Goal: Task Accomplishment & Management: Manage account settings

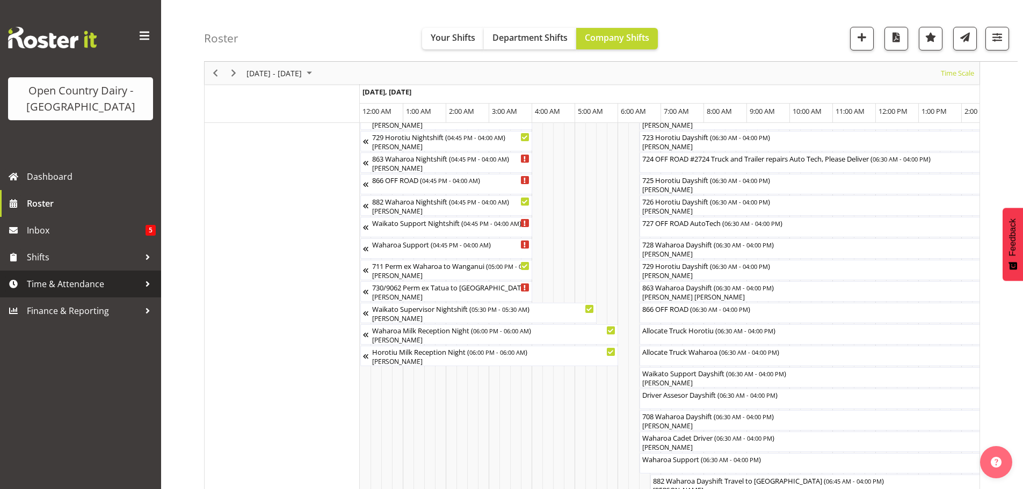
drag, startPoint x: 0, startPoint y: 0, endPoint x: 88, endPoint y: 287, distance: 300.4
click at [88, 287] on span "Time & Attendance" at bounding box center [83, 284] width 113 height 16
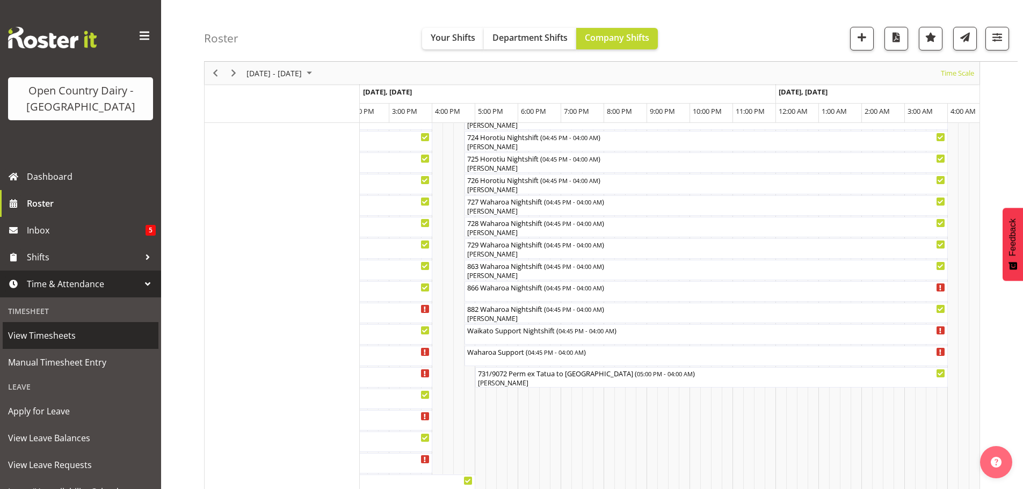
click at [63, 336] on span "View Timesheets" at bounding box center [80, 336] width 145 height 16
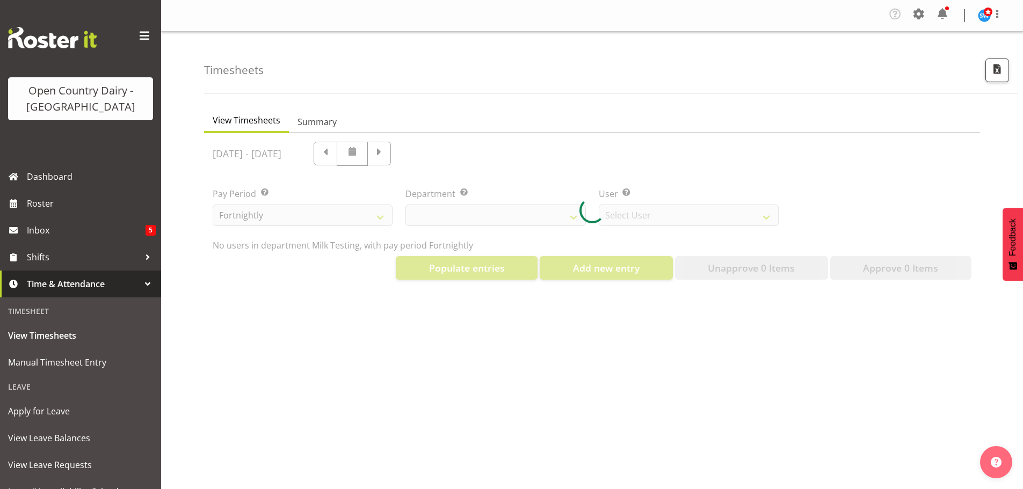
select select "733"
select select "7414"
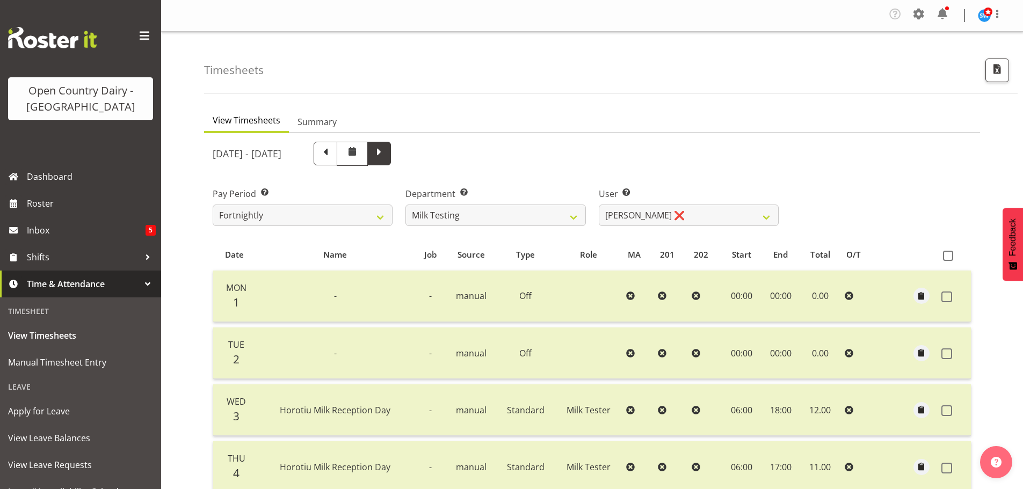
click at [386, 151] on span at bounding box center [379, 153] width 14 height 14
select select
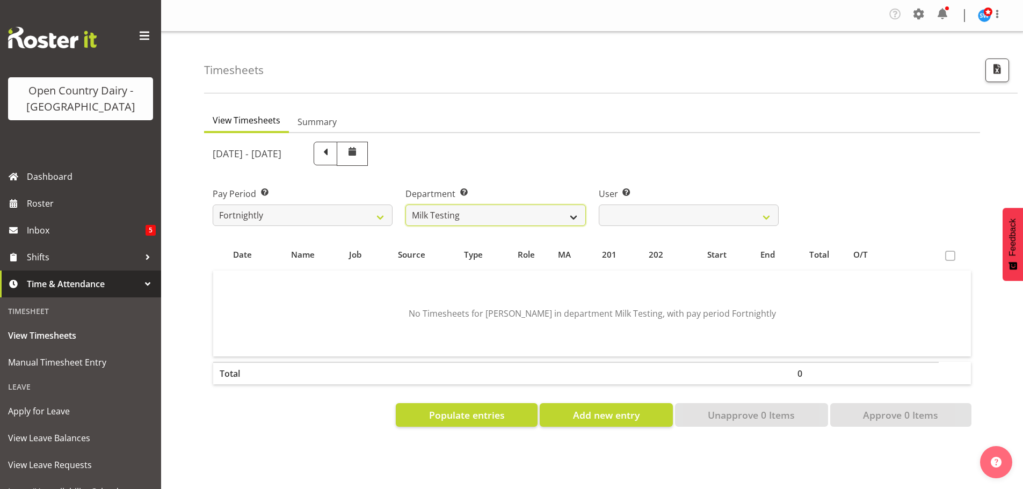
click at [489, 216] on select "701 702 703 704 705 706 707 708 709 710 711 712 713 714 715 716 717 718 719 720" at bounding box center [495, 215] width 180 height 21
select select "735"
click at [405, 205] on select "701 702 703 704 705 706 707 708 709 710 711 712 713 714 715 716 717 718 719 720" at bounding box center [495, 215] width 180 height 21
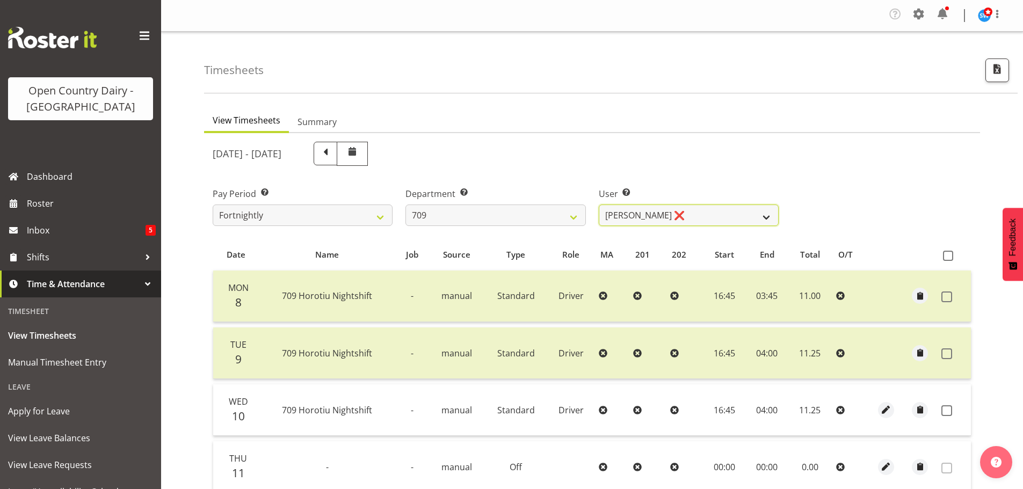
click at [697, 211] on select "[PERSON_NAME] ❌ [PERSON_NAME] ❌ [PERSON_NAME] ❌ [PERSON_NAME] ❌" at bounding box center [689, 215] width 180 height 21
select select "9890"
click at [599, 205] on select "[PERSON_NAME] ❌ [PERSON_NAME] ❌ [PERSON_NAME] ❌ [PERSON_NAME] ❌" at bounding box center [689, 215] width 180 height 21
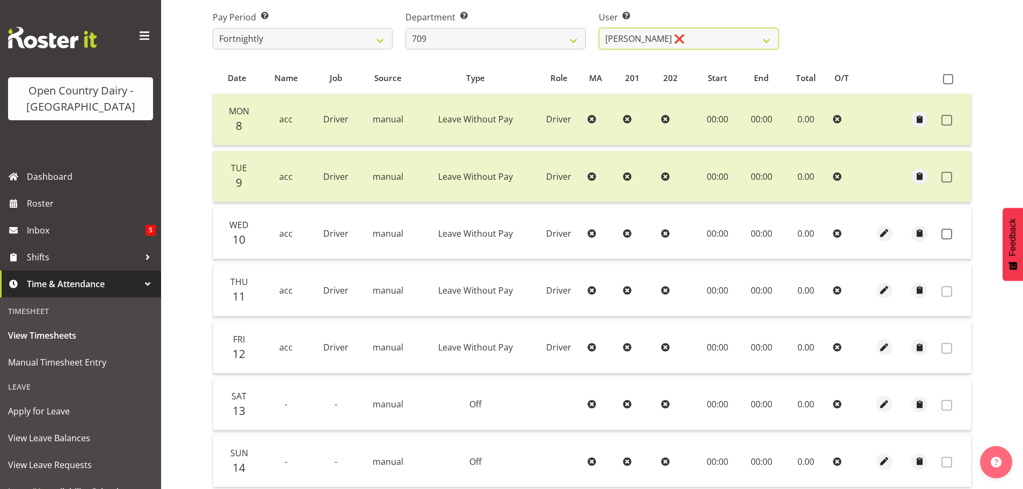
scroll to position [215, 0]
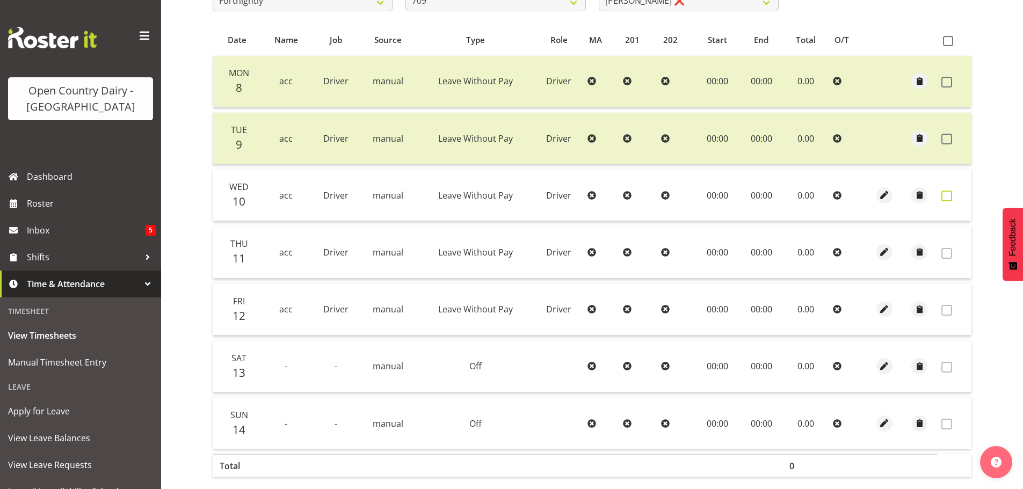
click at [948, 195] on span at bounding box center [946, 196] width 11 height 11
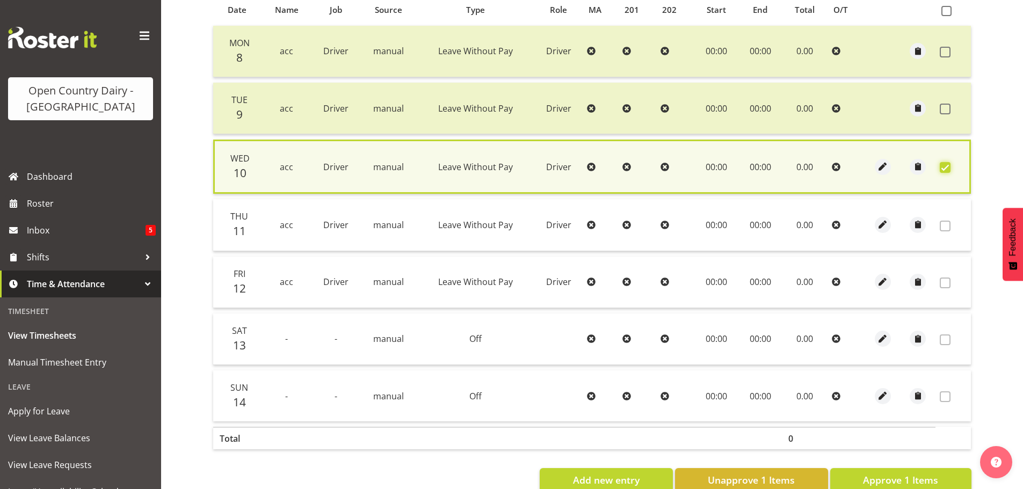
scroll to position [272, 0]
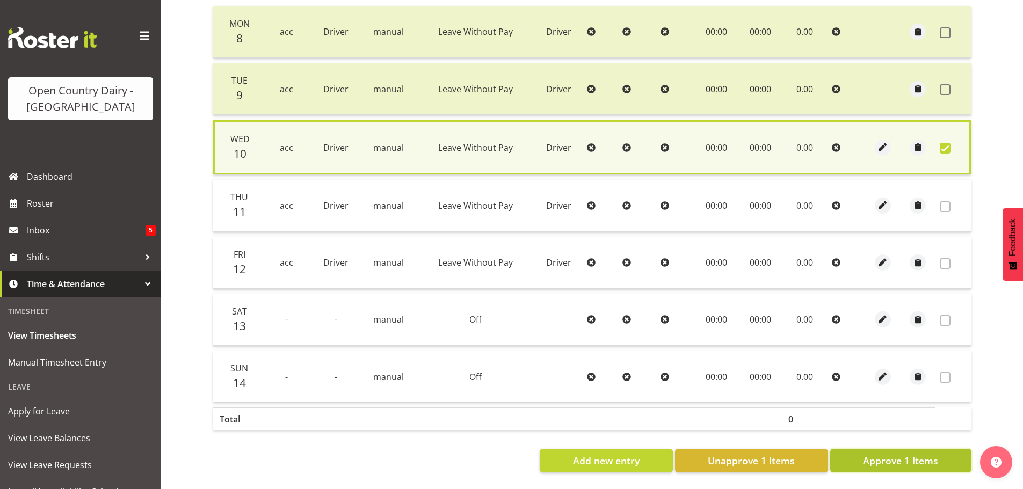
click at [905, 454] on span "Approve 1 Items" at bounding box center [900, 461] width 75 height 14
checkbox input "false"
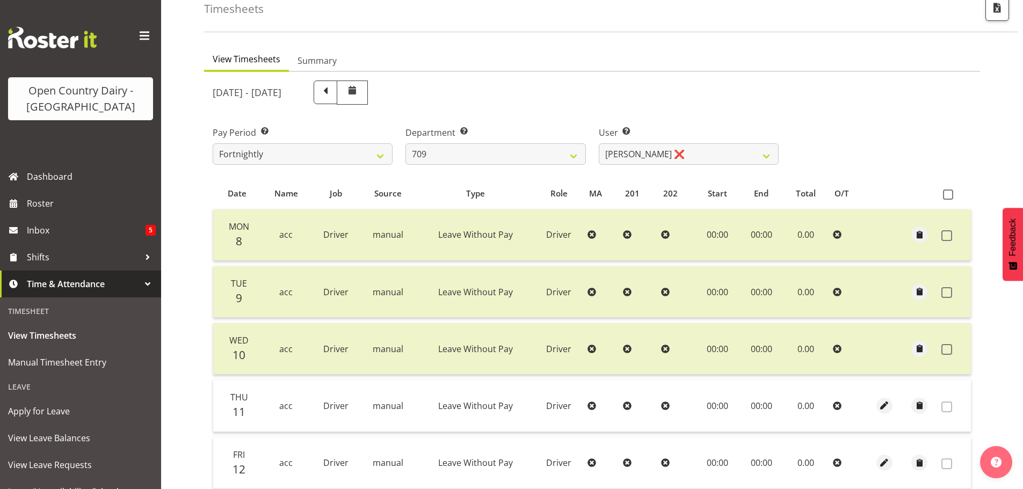
scroll to position [55, 0]
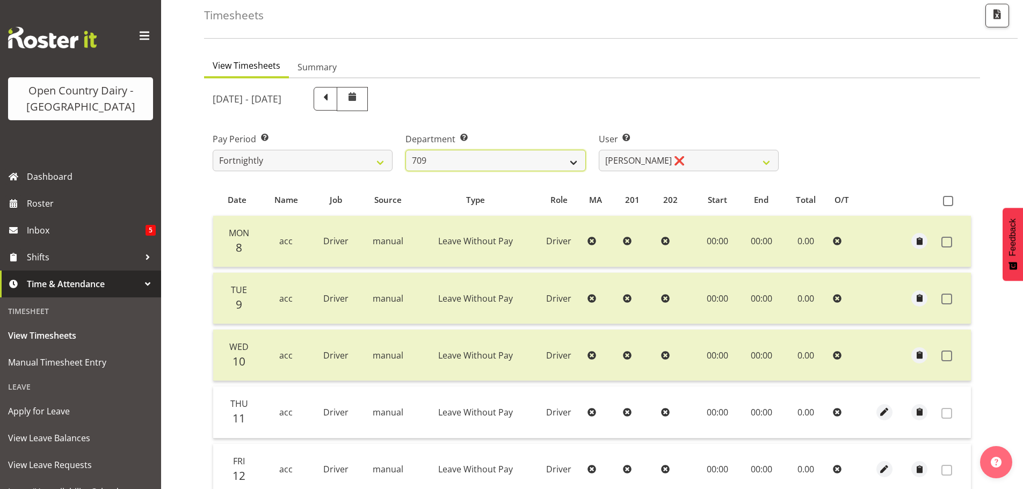
click at [494, 160] on select "701 702 703 704 705 706 707 708 709 710 711 712 713 714 715 716 717 718 719 720" at bounding box center [495, 160] width 180 height 21
select select "823"
click at [405, 150] on select "701 702 703 704 705 706 707 708 709 710 711 712 713 714 715 716 717 718 719 720" at bounding box center [495, 160] width 180 height 21
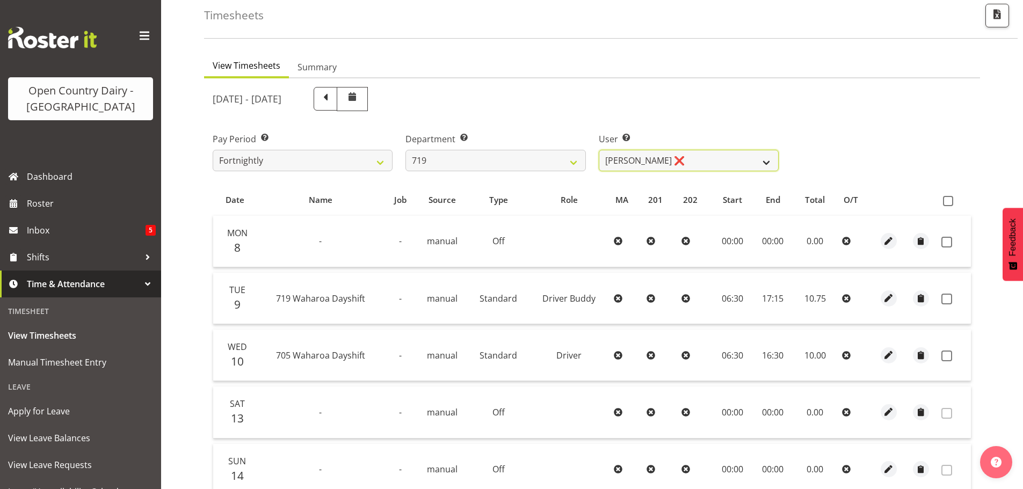
click at [670, 166] on select "[PERSON_NAME] ❌ [PERSON_NAME] ❌ [PERSON_NAME] ❌" at bounding box center [689, 160] width 180 height 21
select select "11013"
click at [599, 150] on select "[PERSON_NAME] ❌ [PERSON_NAME] ❌ [PERSON_NAME] ❌" at bounding box center [689, 160] width 180 height 21
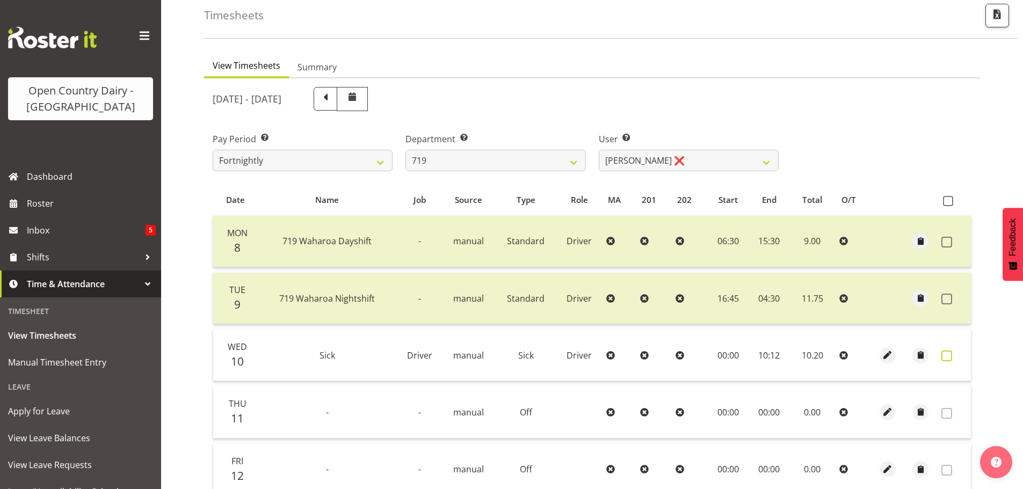
click at [946, 356] on span at bounding box center [946, 356] width 11 height 11
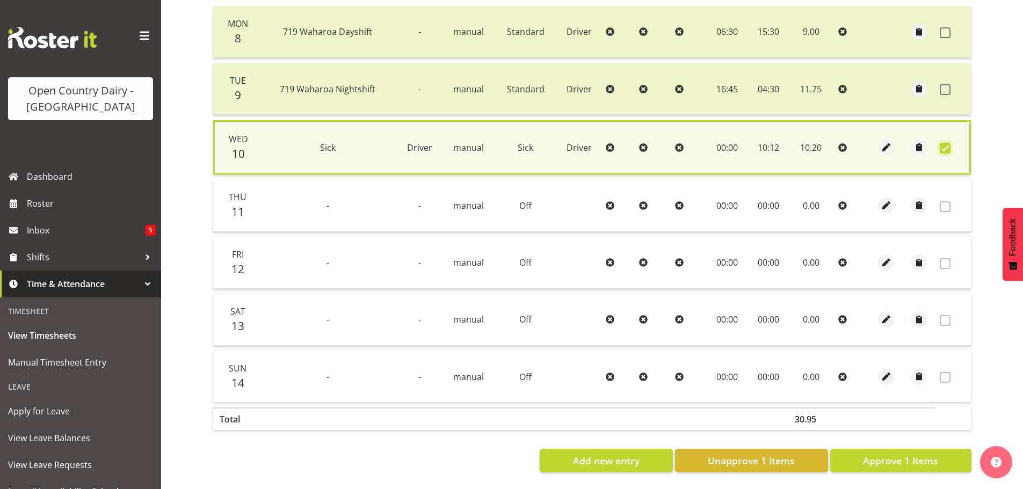
scroll to position [272, 0]
click at [904, 454] on span "Approve 1 Items" at bounding box center [900, 461] width 75 height 14
checkbox input "false"
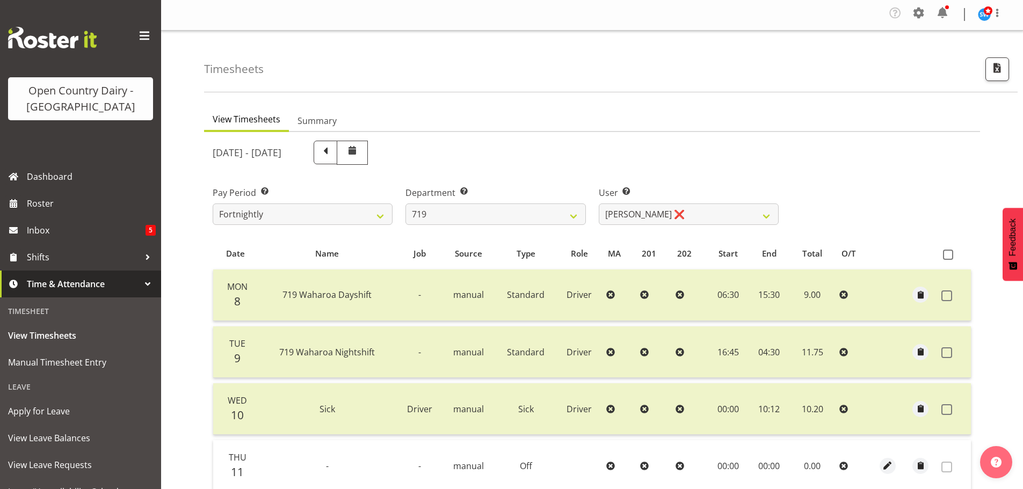
scroll to position [0, 0]
click at [492, 220] on select "701 702 703 704 705 706 707 708 709 710 711 712 713 714 715 716 717 718 719 720" at bounding box center [495, 215] width 180 height 21
select select "805"
click at [405, 205] on select "701 702 703 704 705 706 707 708 709 710 711 712 713 714 715 716 717 718 719 720" at bounding box center [495, 215] width 180 height 21
select select "10244"
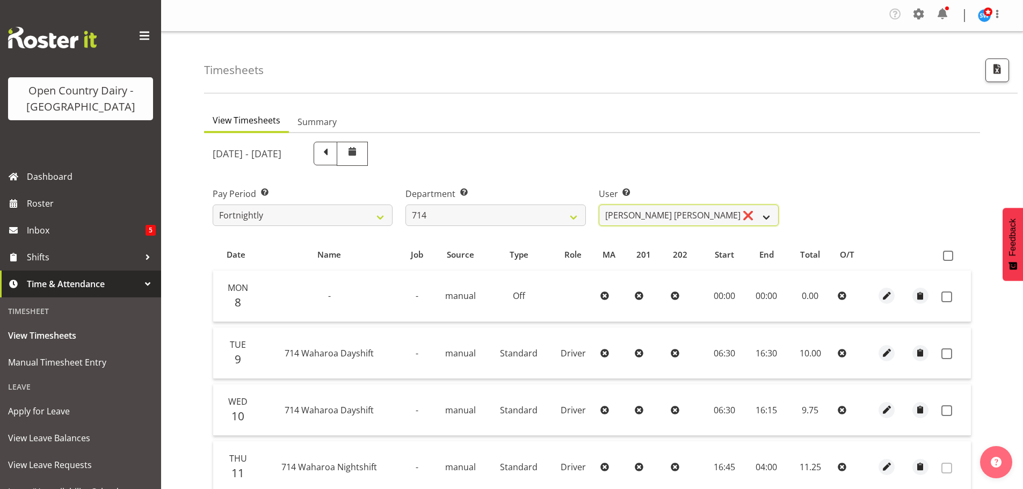
click at [711, 214] on select "[PERSON_NAME] [PERSON_NAME] ❌ [PERSON_NAME] ❌ [PERSON_NAME] ❌ [PERSON_NAME] Gae…" at bounding box center [689, 215] width 180 height 21
click at [490, 215] on select "701 702 703 704 705 706 707 708 709 710 711 712 713 714 715 716 717 718 719 720" at bounding box center [495, 215] width 180 height 21
select select "761"
click at [405, 205] on select "701 702 703 704 705 706 707 708 709 710 711 712 713 714 715 716 717 718 719 720" at bounding box center [495, 215] width 180 height 21
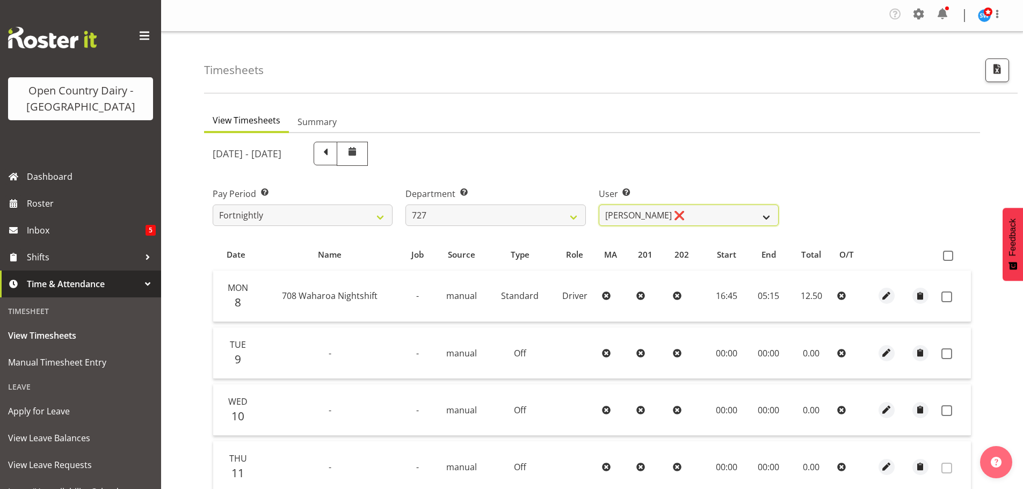
click at [694, 211] on select "[PERSON_NAME] ❌ [PERSON_NAME] ❌ [PERSON_NAME] ❌" at bounding box center [689, 215] width 180 height 21
select select "11012"
click at [599, 205] on select "[PERSON_NAME] ❌ [PERSON_NAME] ❌ [PERSON_NAME] ❌" at bounding box center [689, 215] width 180 height 21
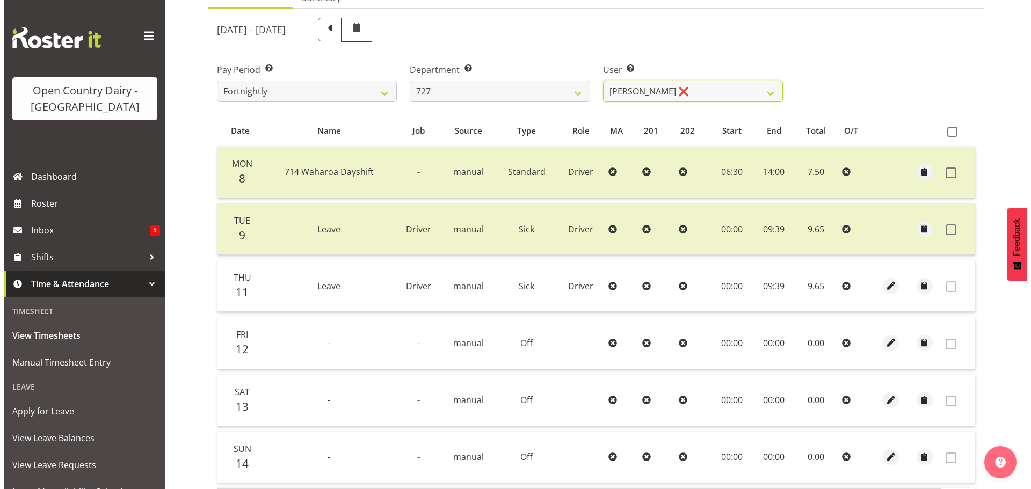
scroll to position [161, 0]
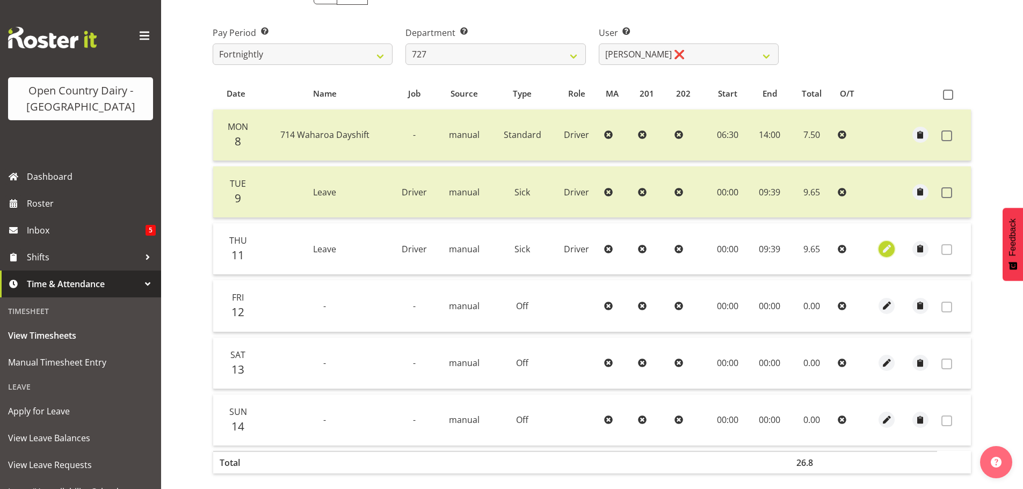
click at [887, 247] on span "button" at bounding box center [887, 249] width 12 height 12
select select "Sick"
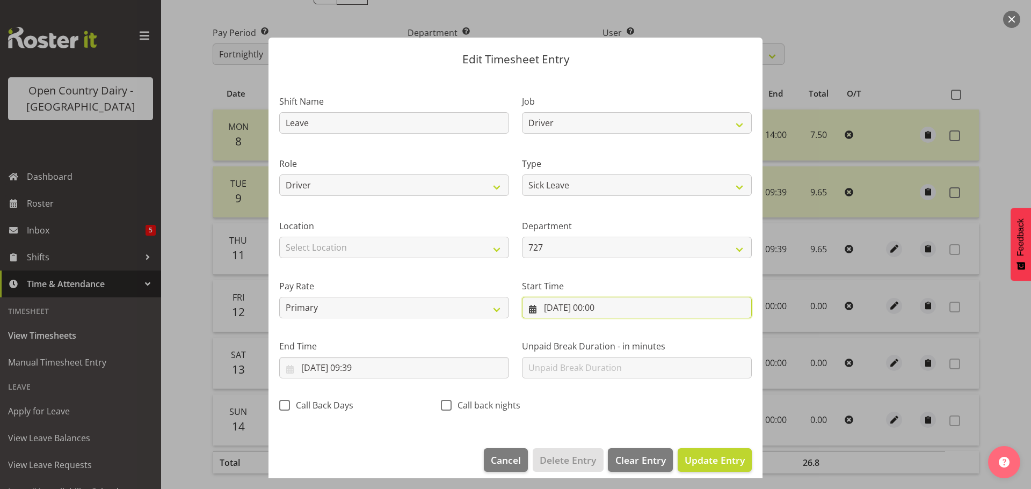
click at [551, 307] on input "[DATE] 00:00" at bounding box center [637, 307] width 230 height 21
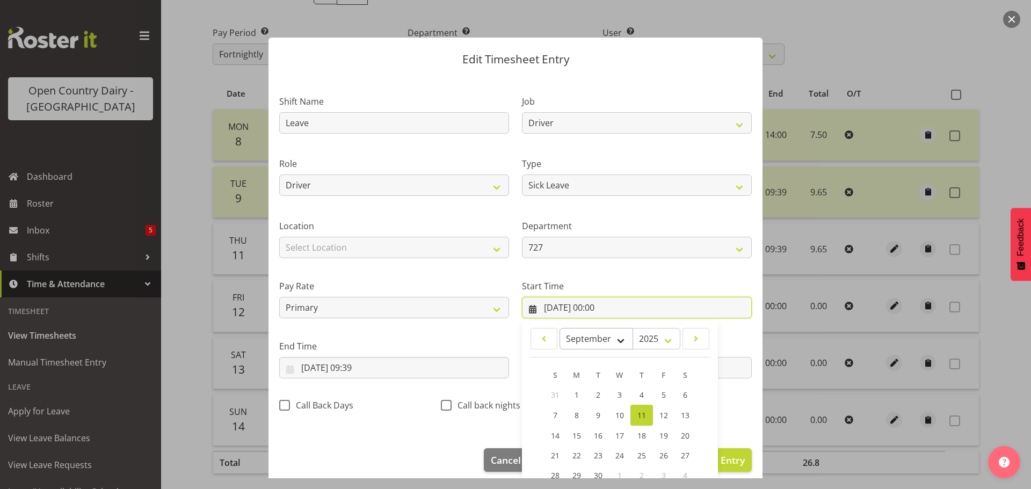
scroll to position [85, 0]
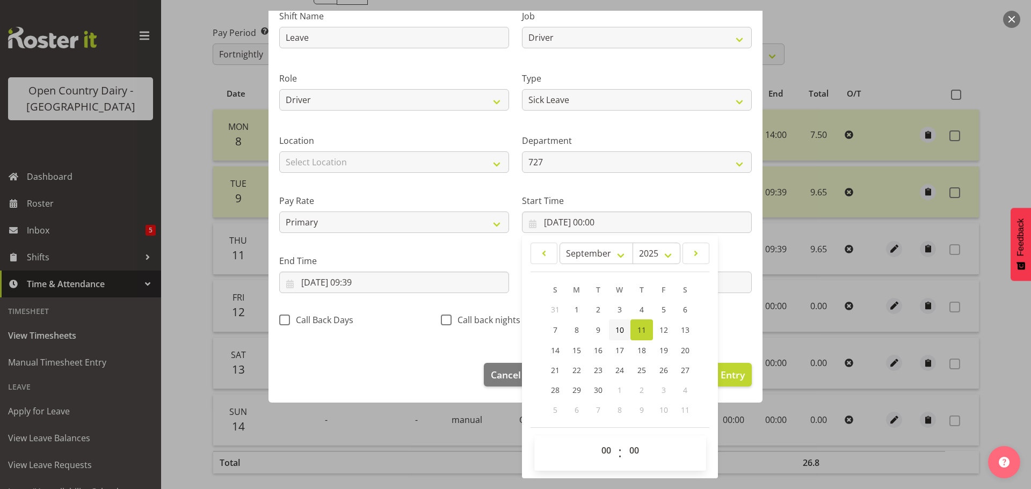
click at [617, 331] on span "10" at bounding box center [619, 330] width 9 height 10
type input "[DATE] 00:00"
click at [320, 283] on input "[DATE] 09:39" at bounding box center [394, 282] width 230 height 21
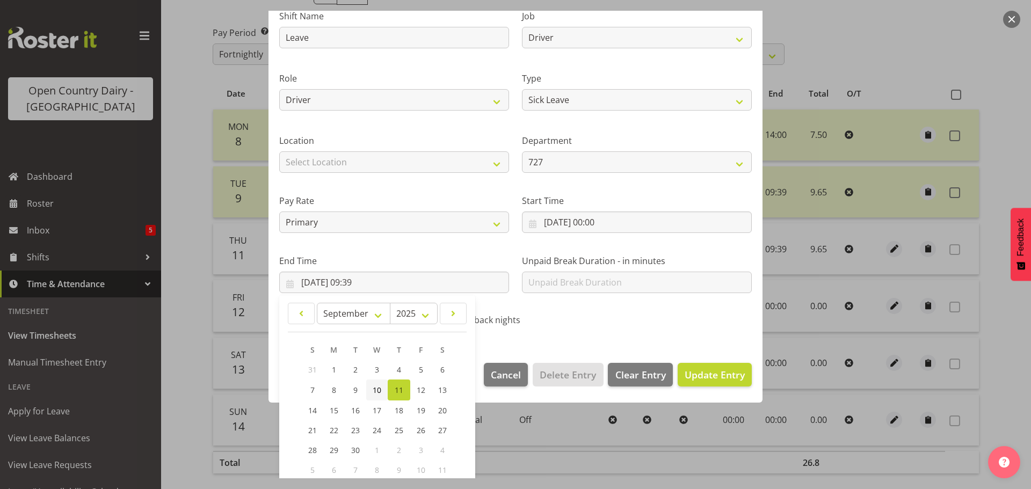
click at [373, 387] on span "10" at bounding box center [377, 390] width 9 height 10
type input "[DATE] 09:39"
click at [698, 378] on span "Update Entry" at bounding box center [715, 374] width 60 height 13
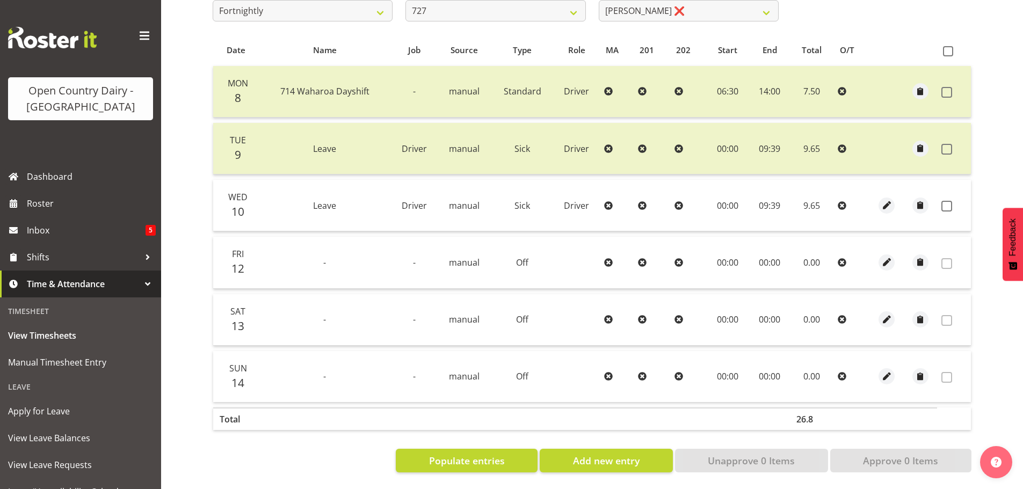
scroll to position [213, 0]
click at [469, 457] on span "Populate entries" at bounding box center [467, 461] width 76 height 14
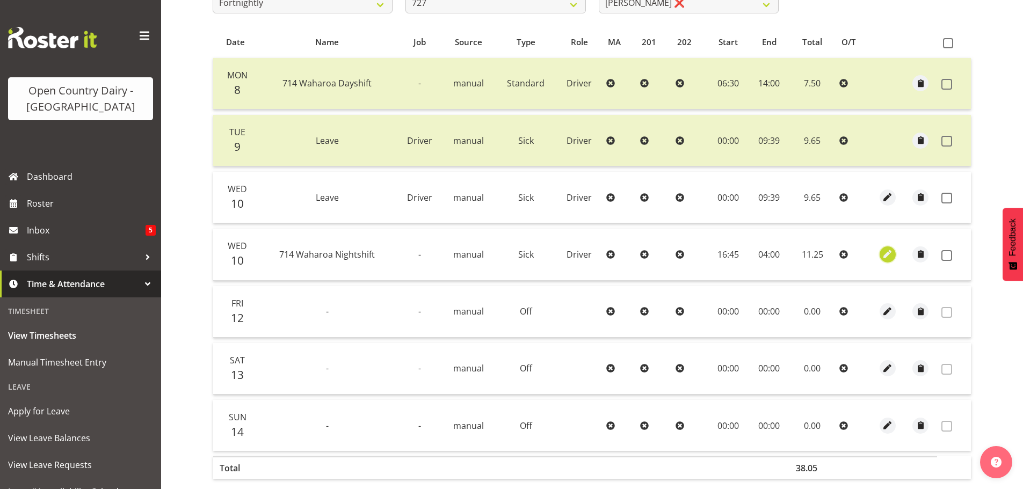
click at [883, 252] on span "button" at bounding box center [887, 254] width 12 height 12
select select "Sick"
select select "805"
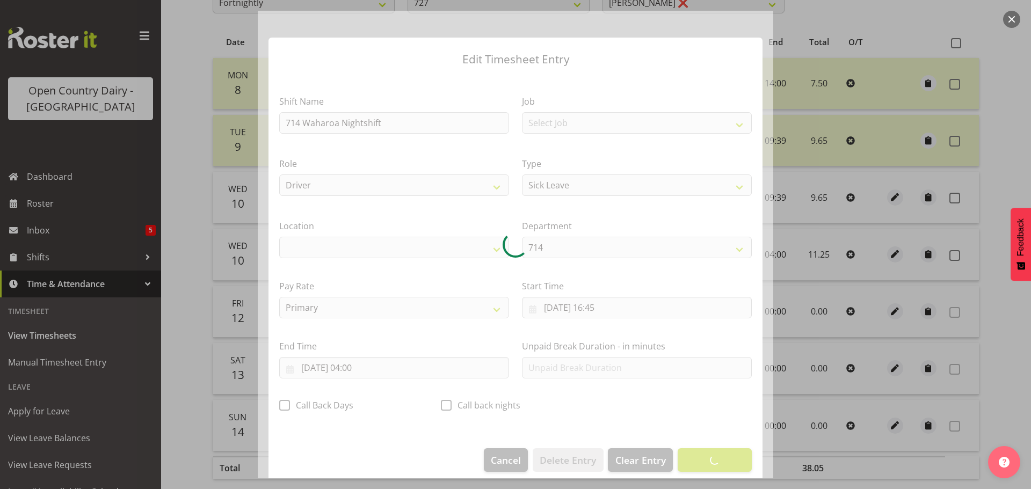
select select "1054"
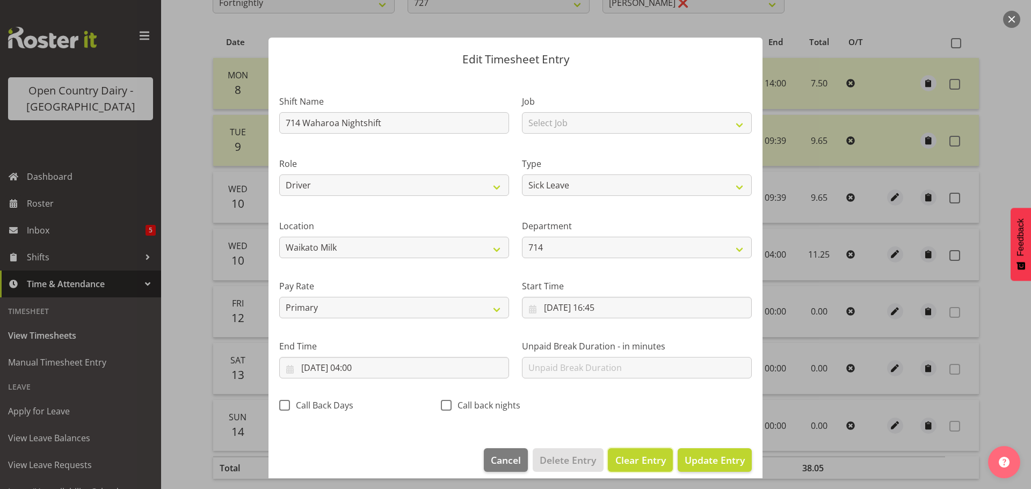
click at [618, 457] on span "Clear Entry" at bounding box center [640, 460] width 50 height 14
select select "Off"
type input "0"
select select
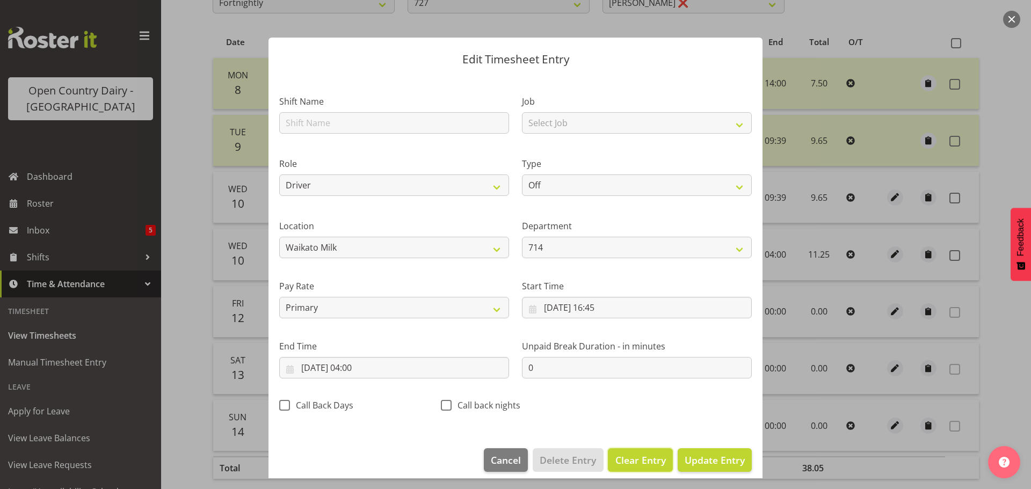
select select
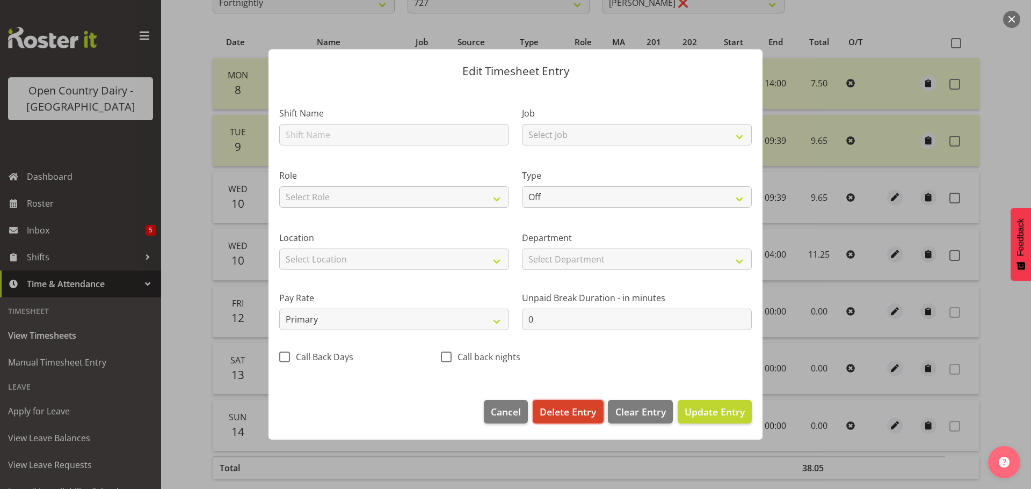
click at [568, 410] on span "Delete Entry" at bounding box center [568, 412] width 56 height 14
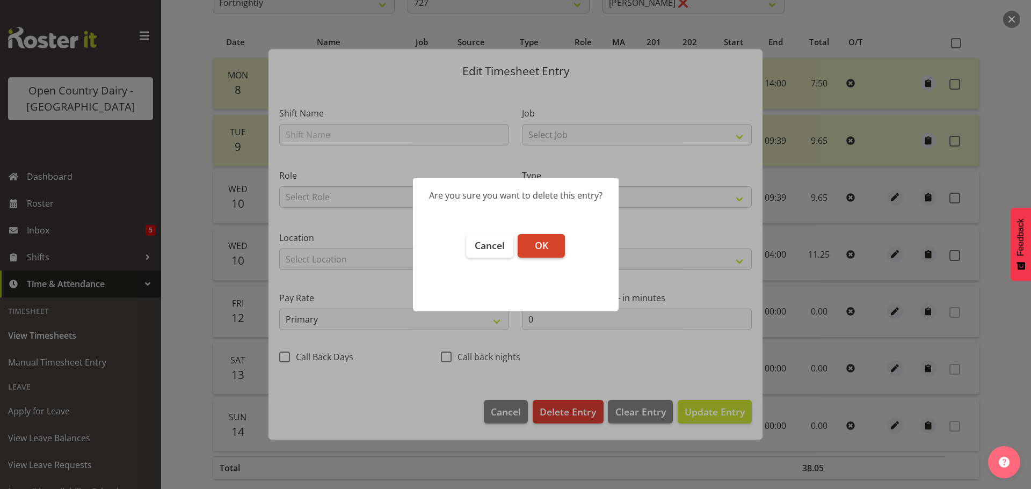
click at [533, 244] on button "OK" at bounding box center [541, 246] width 47 height 24
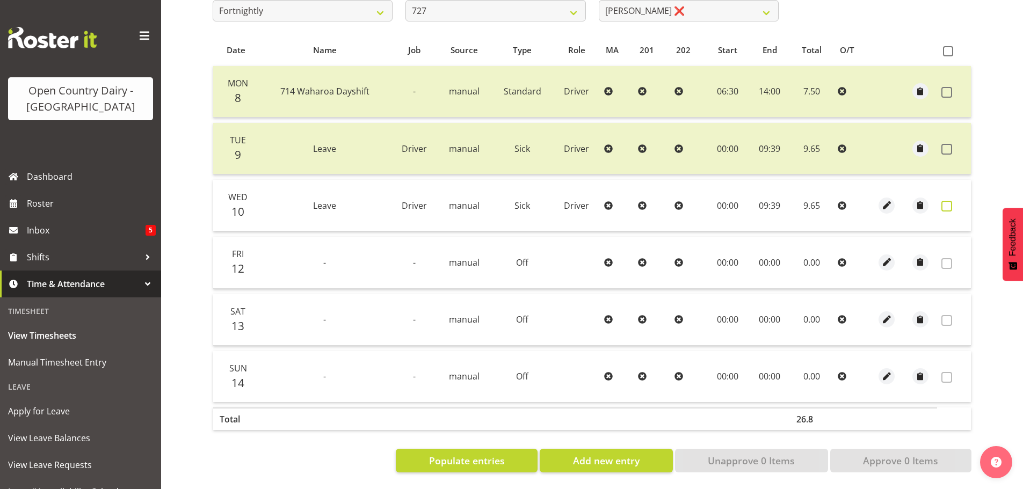
click at [946, 201] on span at bounding box center [946, 206] width 11 height 11
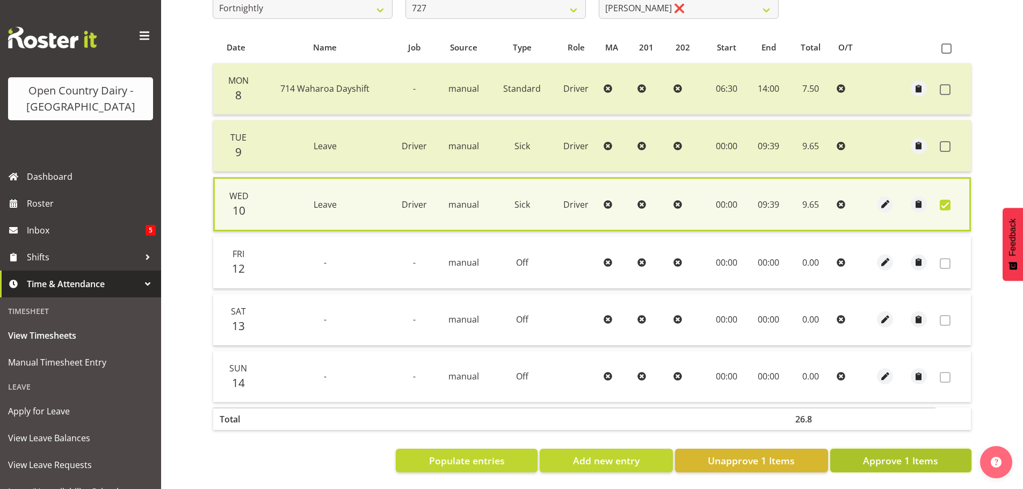
click at [882, 456] on span "Approve 1 Items" at bounding box center [900, 461] width 75 height 14
checkbox input "false"
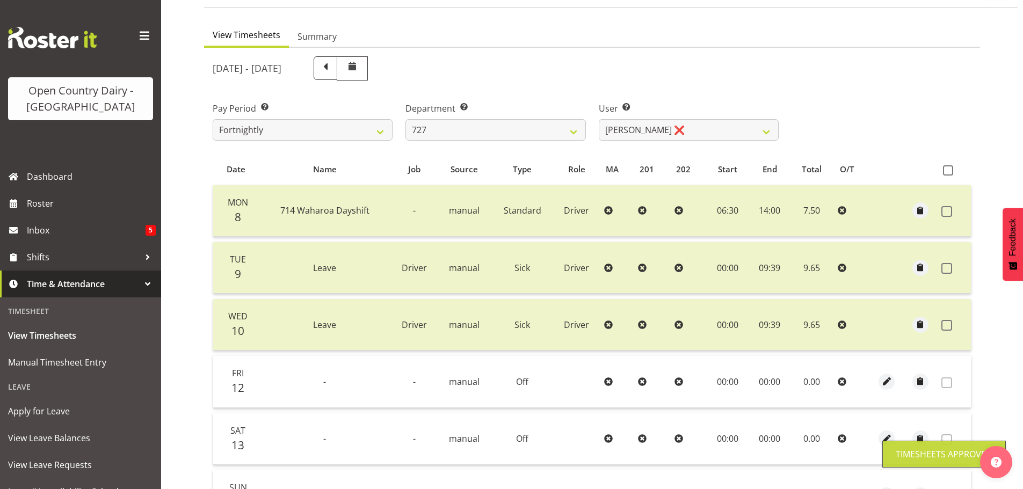
scroll to position [52, 0]
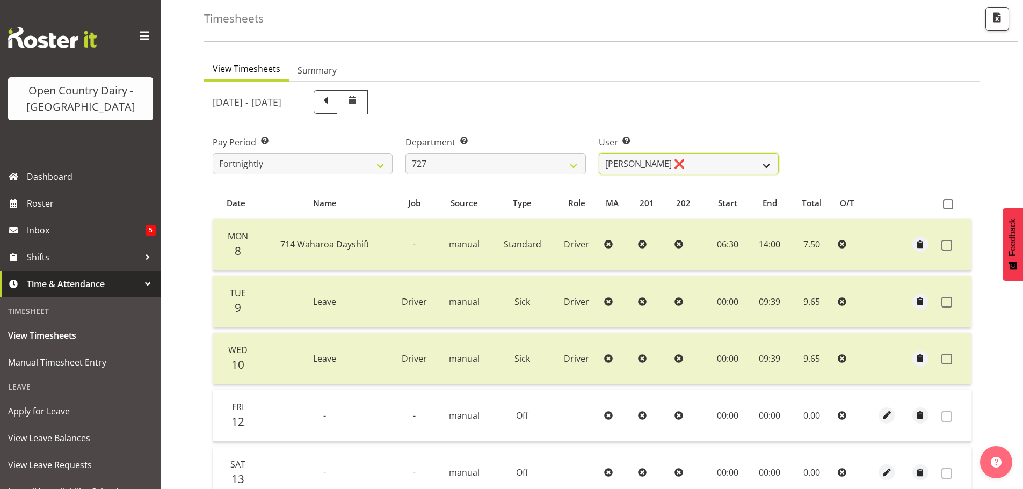
click at [689, 170] on select "[PERSON_NAME] ❌ [PERSON_NAME] ❌ [PERSON_NAME] ❌" at bounding box center [689, 163] width 180 height 21
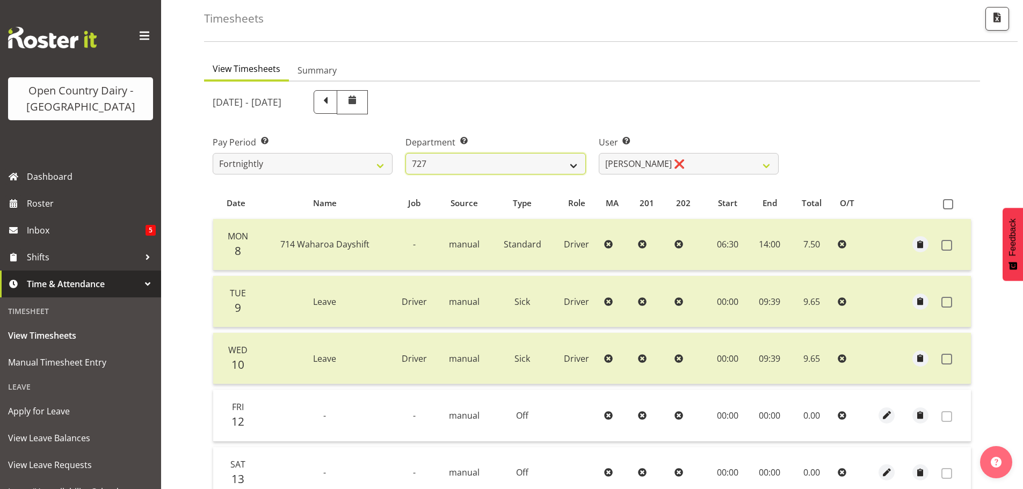
click at [484, 163] on select "701 702 703 704 705 706 707 708 709 710 711 712 713 714 715 716 717 718 719 720" at bounding box center [495, 163] width 180 height 21
